Goal: Find specific page/section: Find specific page/section

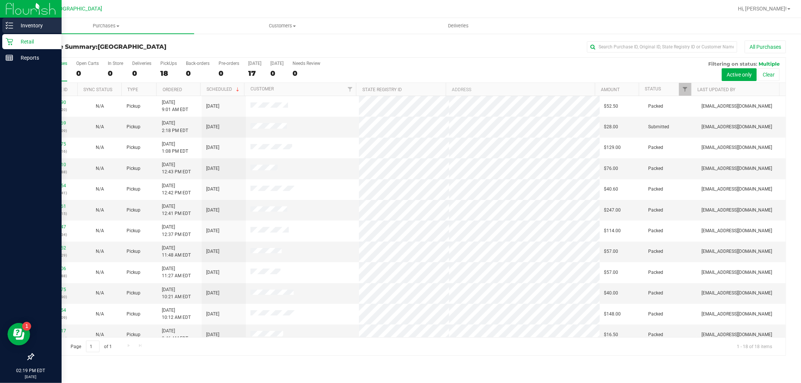
click at [38, 26] on p "Inventory" at bounding box center [35, 25] width 45 height 9
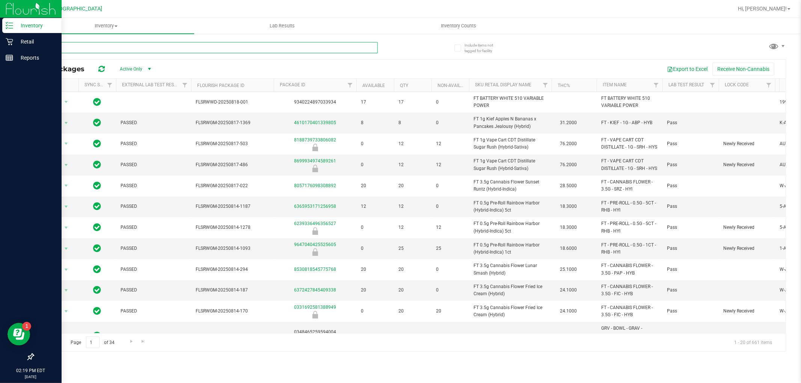
click at [66, 47] on input "text" at bounding box center [205, 47] width 345 height 11
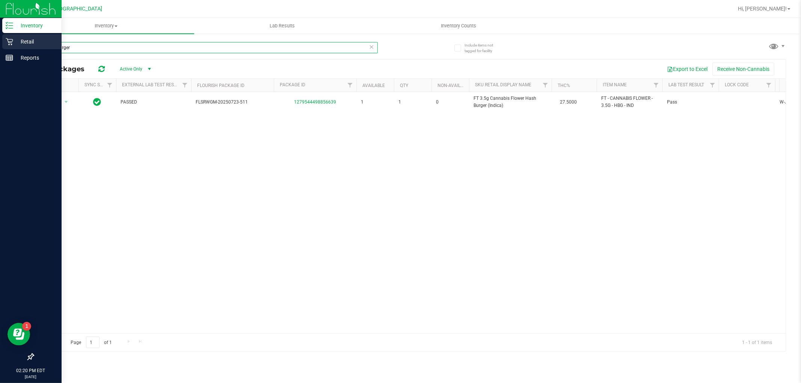
type input "Hash Burger"
click at [26, 39] on p "Retail" at bounding box center [35, 41] width 45 height 9
